Goal: Transaction & Acquisition: Purchase product/service

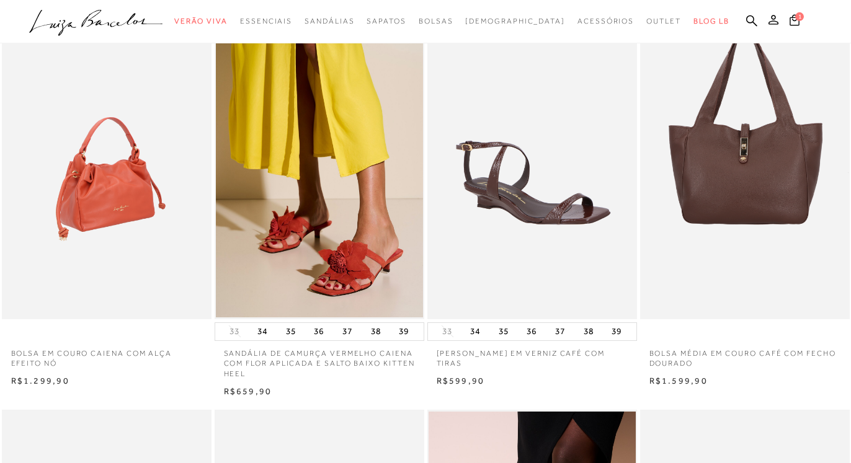
scroll to position [63, 0]
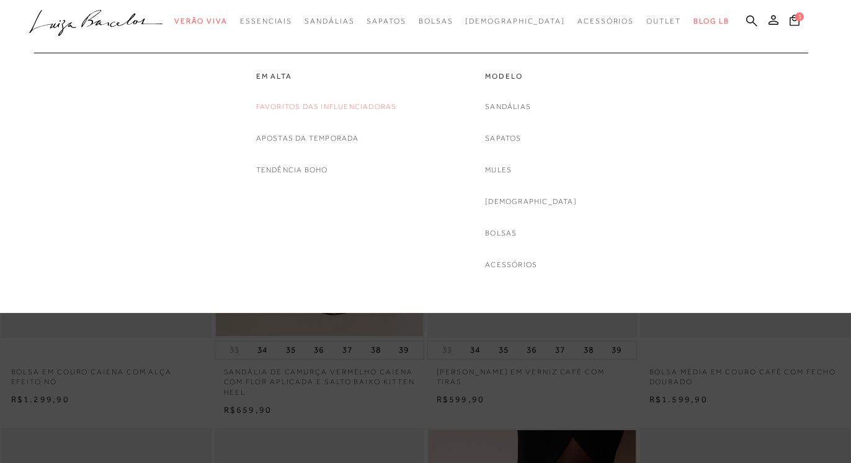
click at [312, 107] on link "Favoritos das Influenciadoras" at bounding box center [326, 106] width 141 height 13
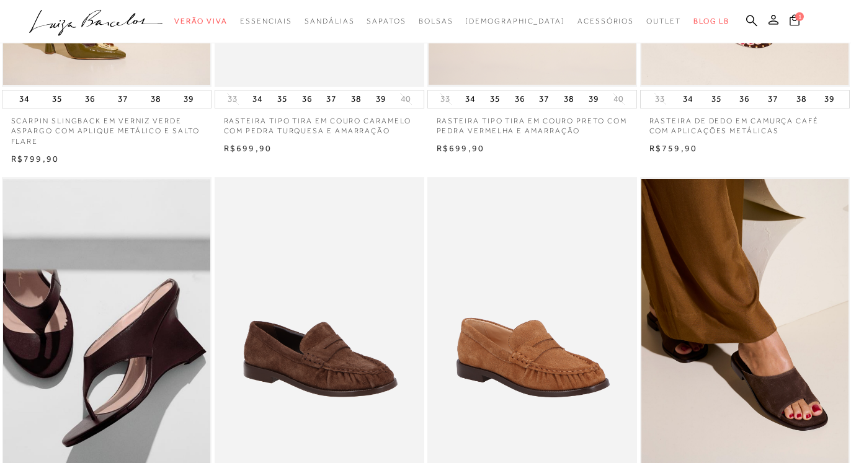
scroll to position [190, 0]
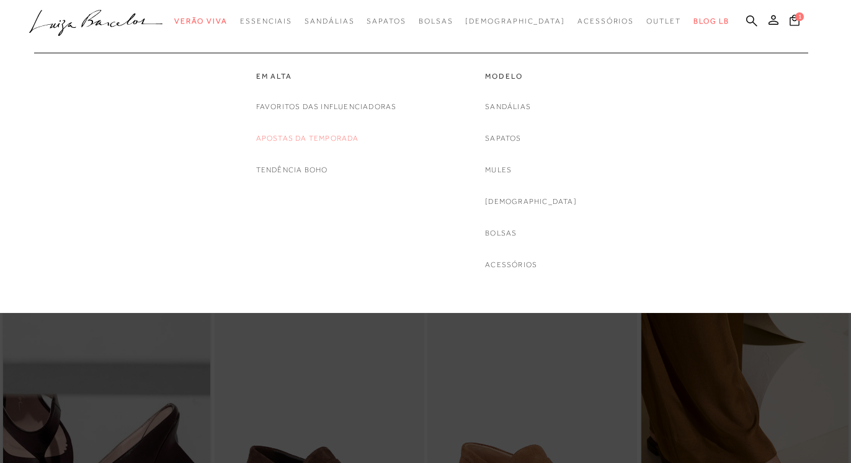
click at [302, 138] on link "Apostas da Temporada" at bounding box center [307, 138] width 103 height 13
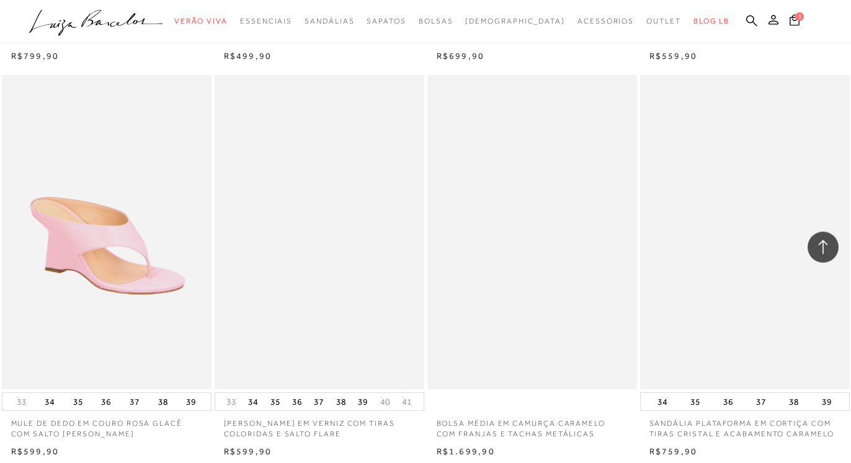
scroll to position [1138, 0]
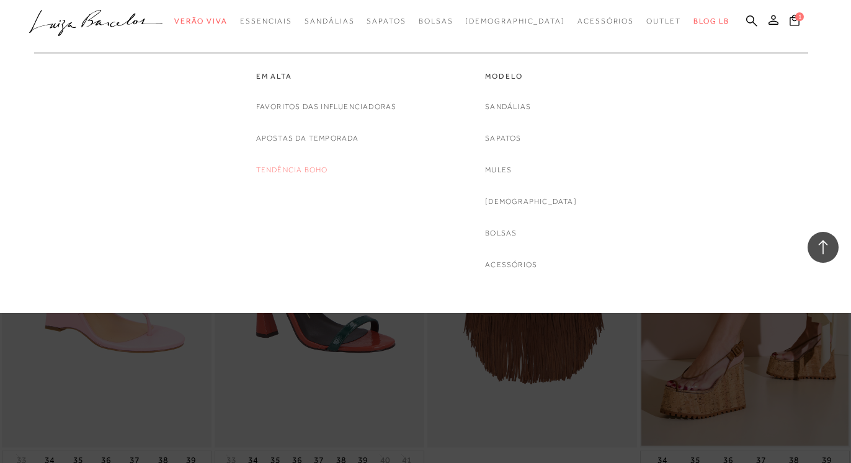
click at [306, 168] on link "Tendência Boho" at bounding box center [292, 170] width 72 height 13
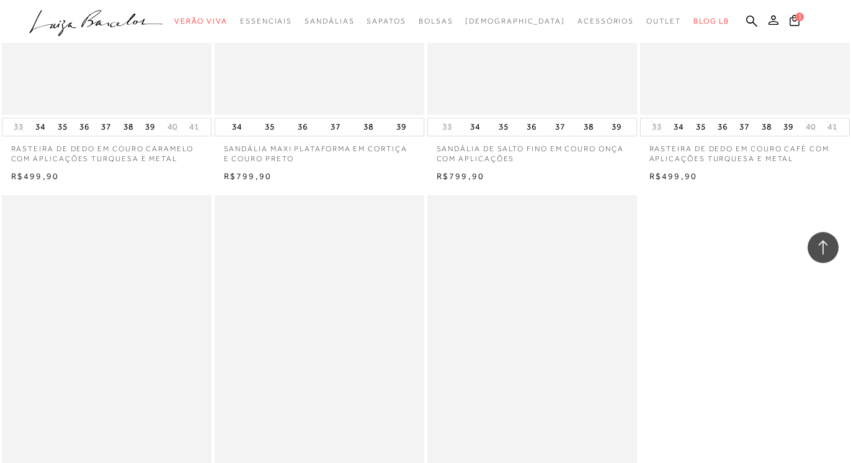
scroll to position [1075, 0]
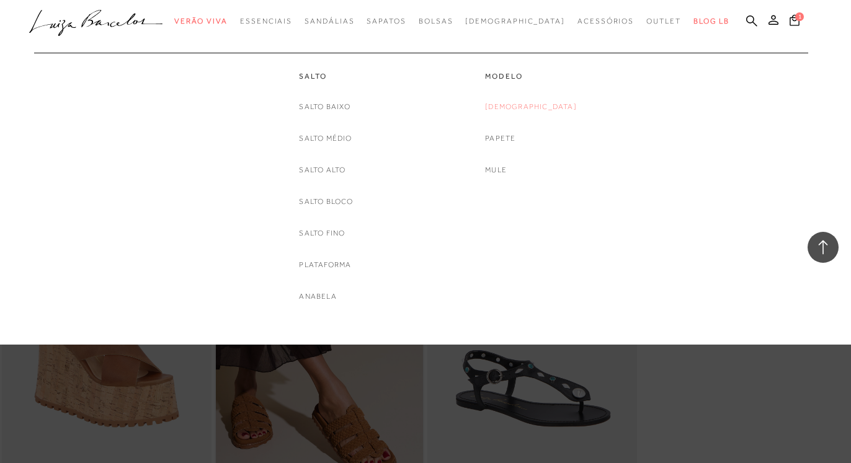
click at [526, 107] on link "[DEMOGRAPHIC_DATA]" at bounding box center [531, 106] width 92 height 13
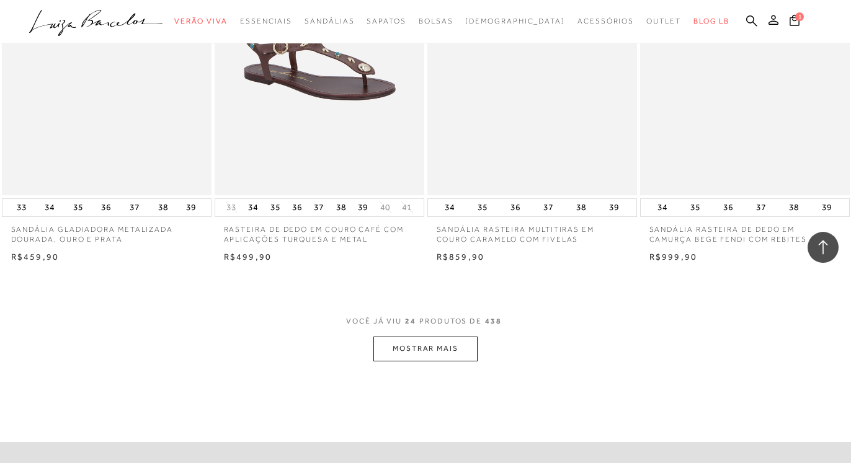
scroll to position [2340, 0]
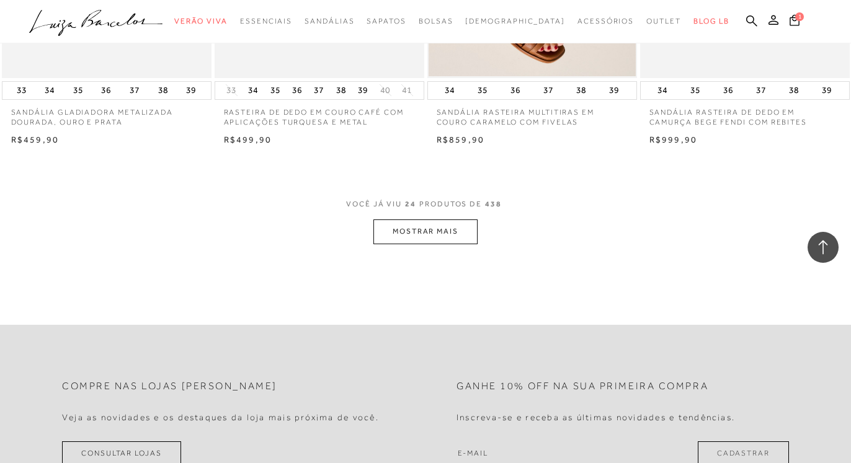
click at [449, 224] on button "MOSTRAR MAIS" at bounding box center [425, 231] width 104 height 24
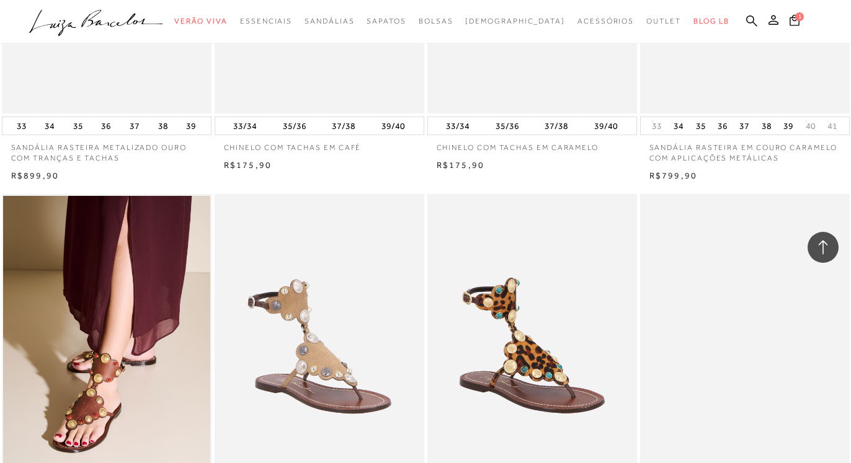
scroll to position [4553, 0]
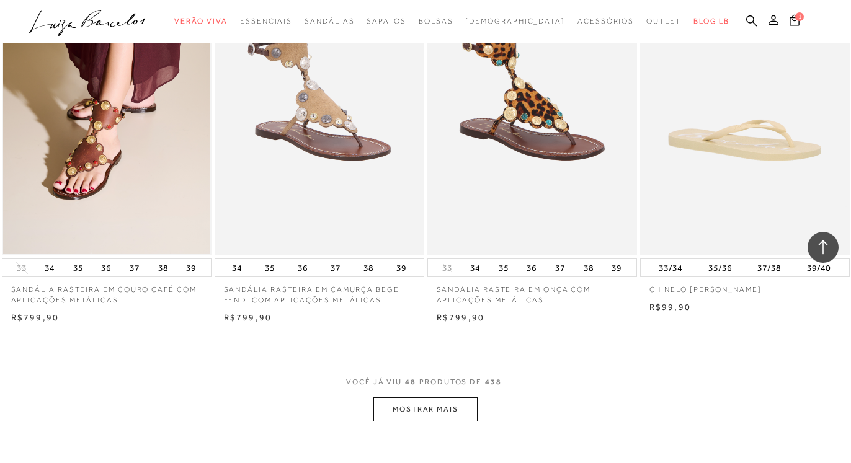
click at [415, 405] on button "MOSTRAR MAIS" at bounding box center [425, 409] width 104 height 24
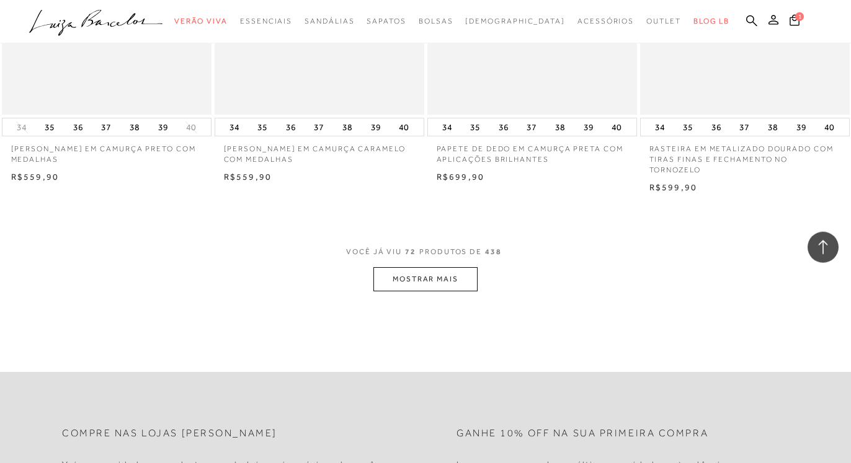
scroll to position [7082, 0]
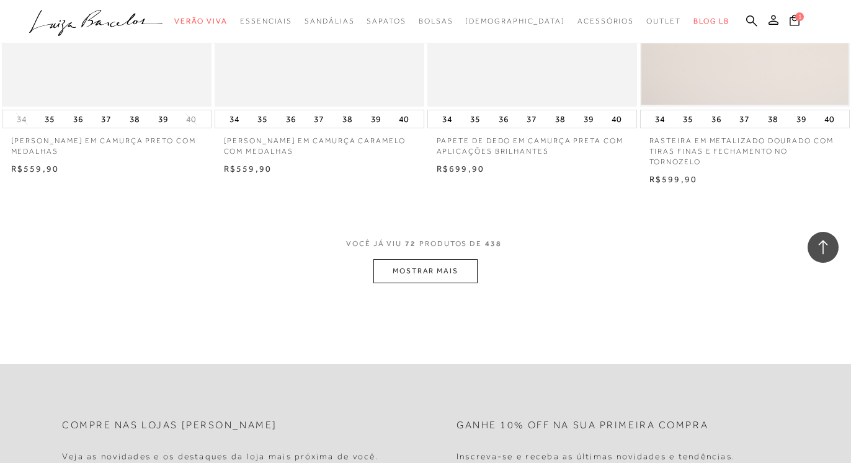
click at [446, 274] on button "MOSTRAR MAIS" at bounding box center [425, 271] width 104 height 24
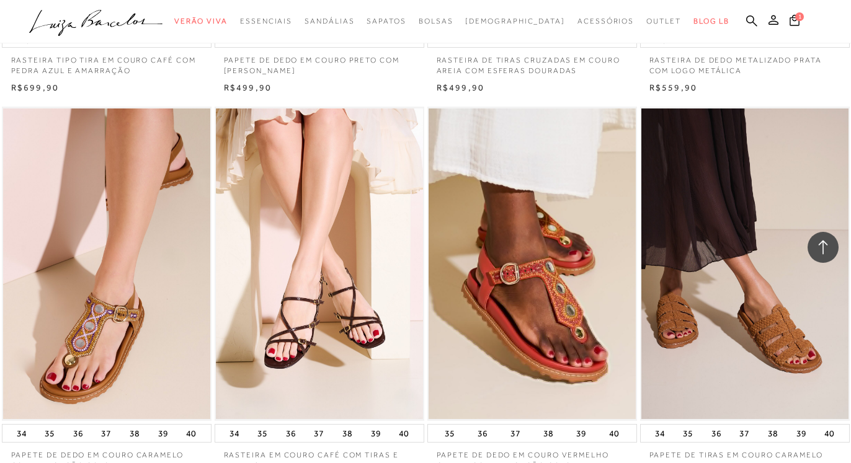
scroll to position [9422, 0]
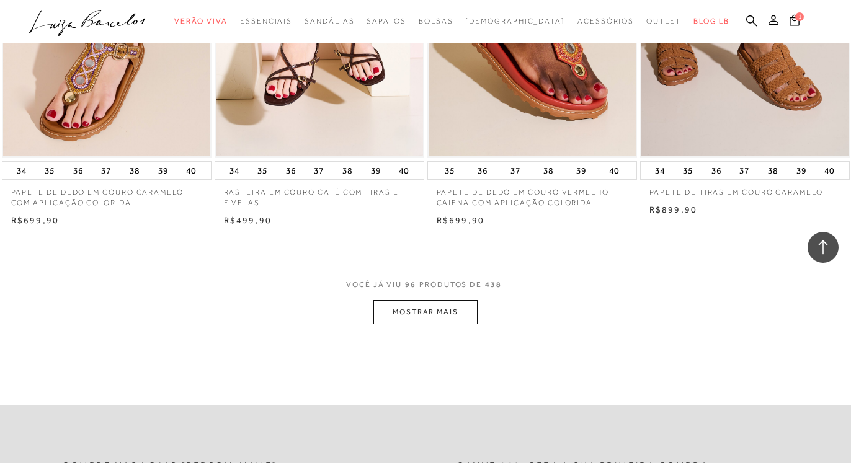
click at [430, 314] on button "MOSTRAR MAIS" at bounding box center [425, 312] width 104 height 24
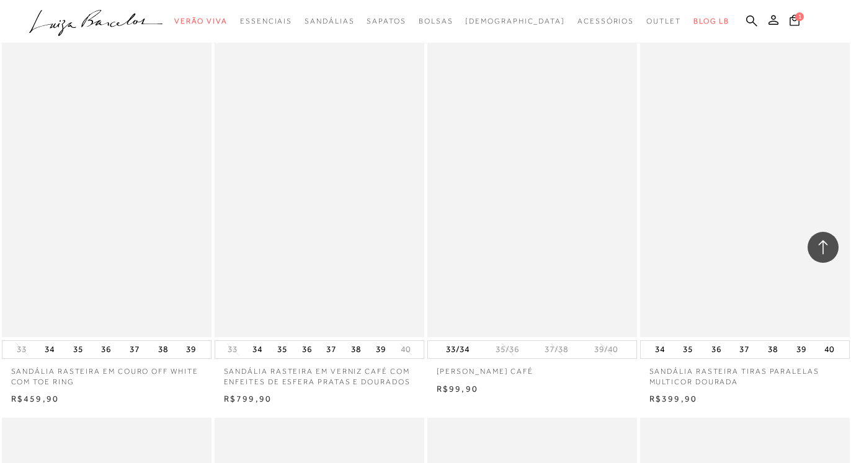
scroll to position [11255, 0]
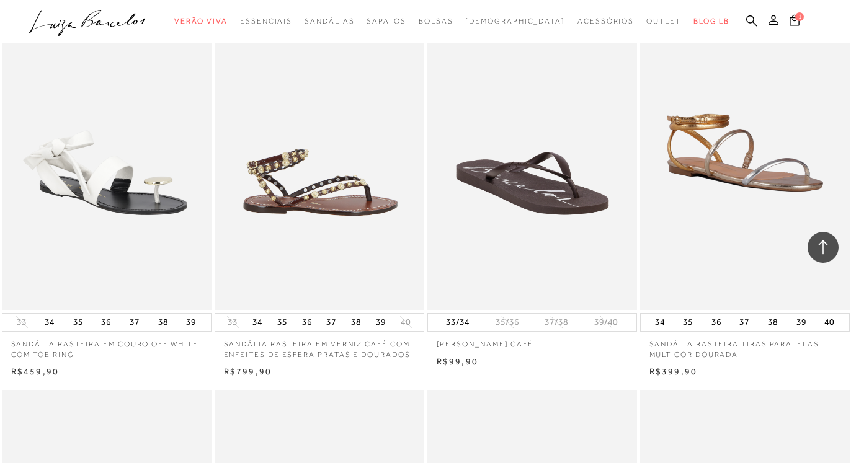
click at [325, 194] on img at bounding box center [320, 153] width 208 height 314
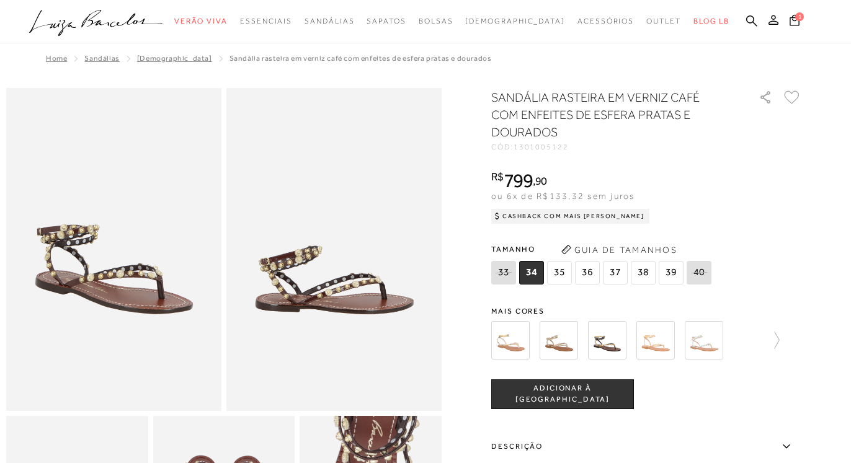
click at [514, 345] on img at bounding box center [510, 340] width 38 height 38
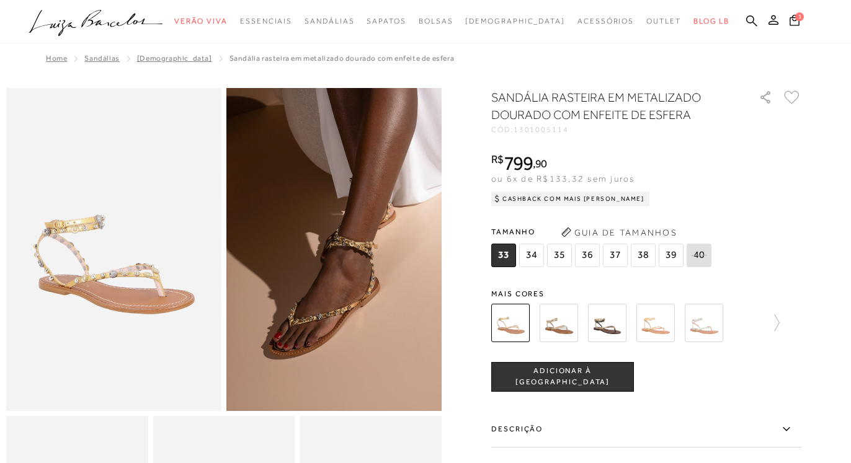
click at [668, 325] on img at bounding box center [655, 323] width 38 height 38
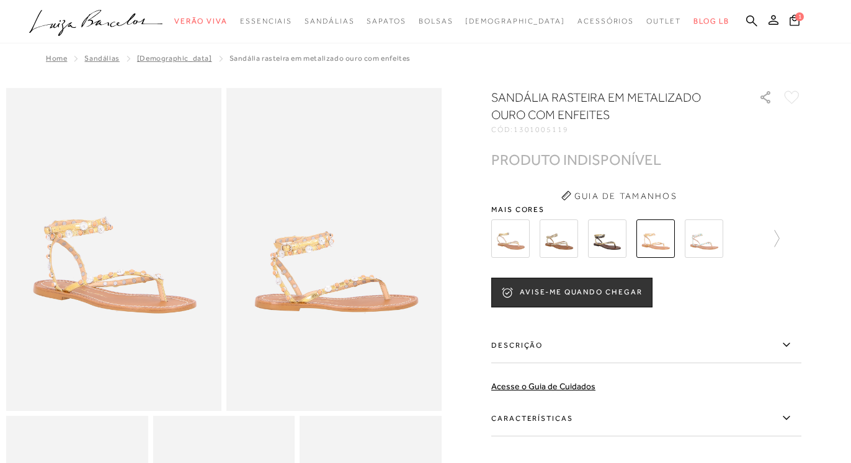
click at [567, 240] on img at bounding box center [558, 238] width 38 height 38
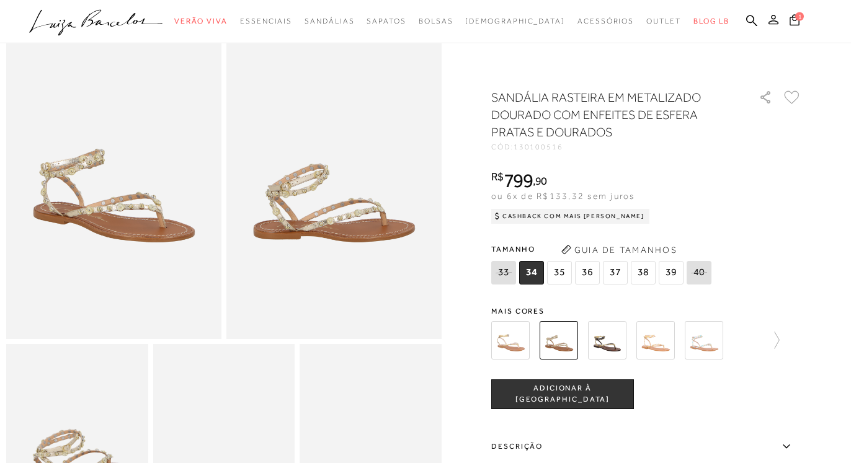
scroll to position [63, 0]
